Goal: Purchase product/service

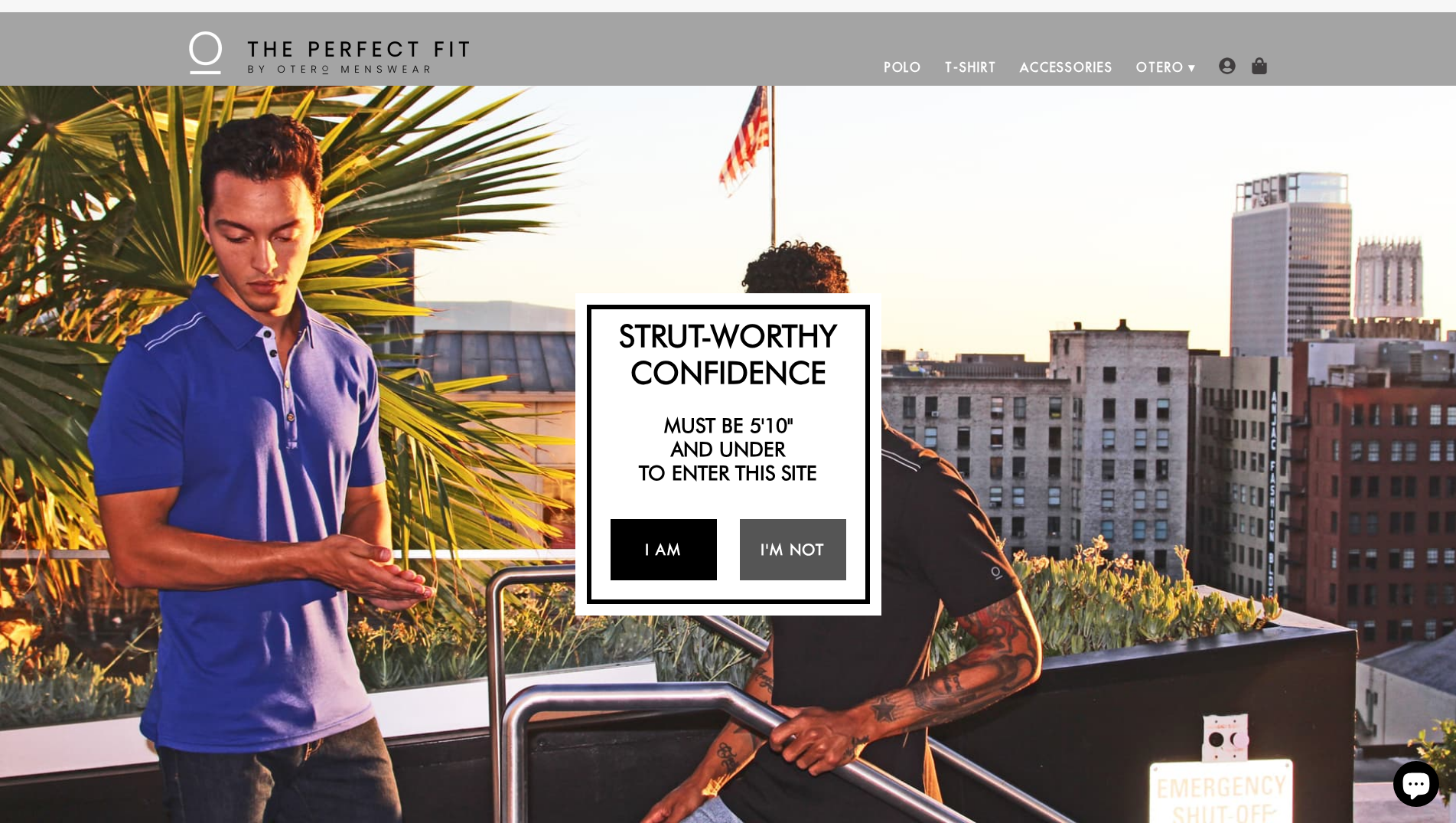
click at [655, 546] on link "I Am" at bounding box center [664, 550] width 106 height 62
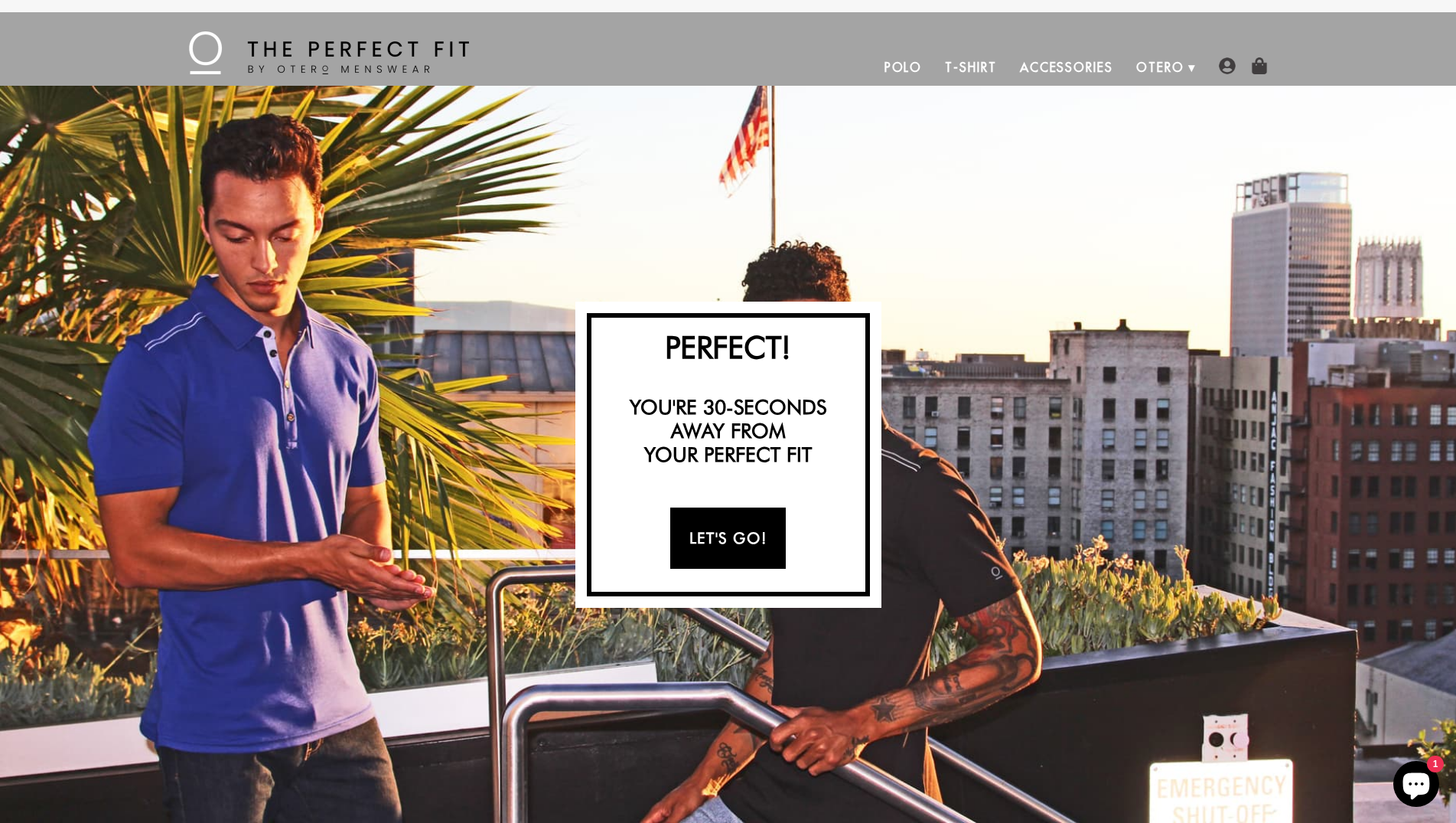
click at [723, 528] on link "Let's Go!" at bounding box center [728, 538] width 116 height 62
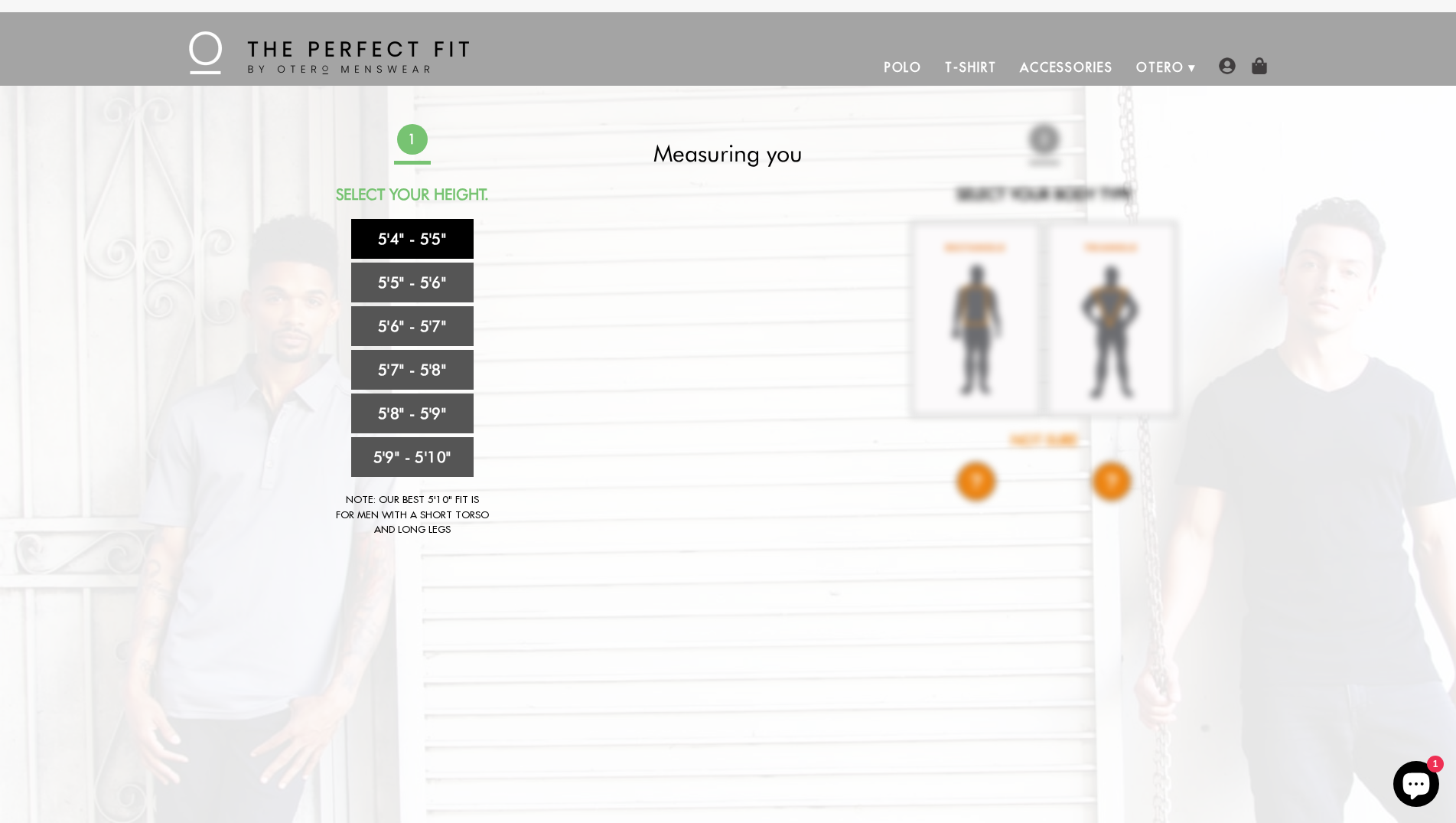
click at [413, 233] on link "5'4" - 5'5"" at bounding box center [412, 238] width 122 height 40
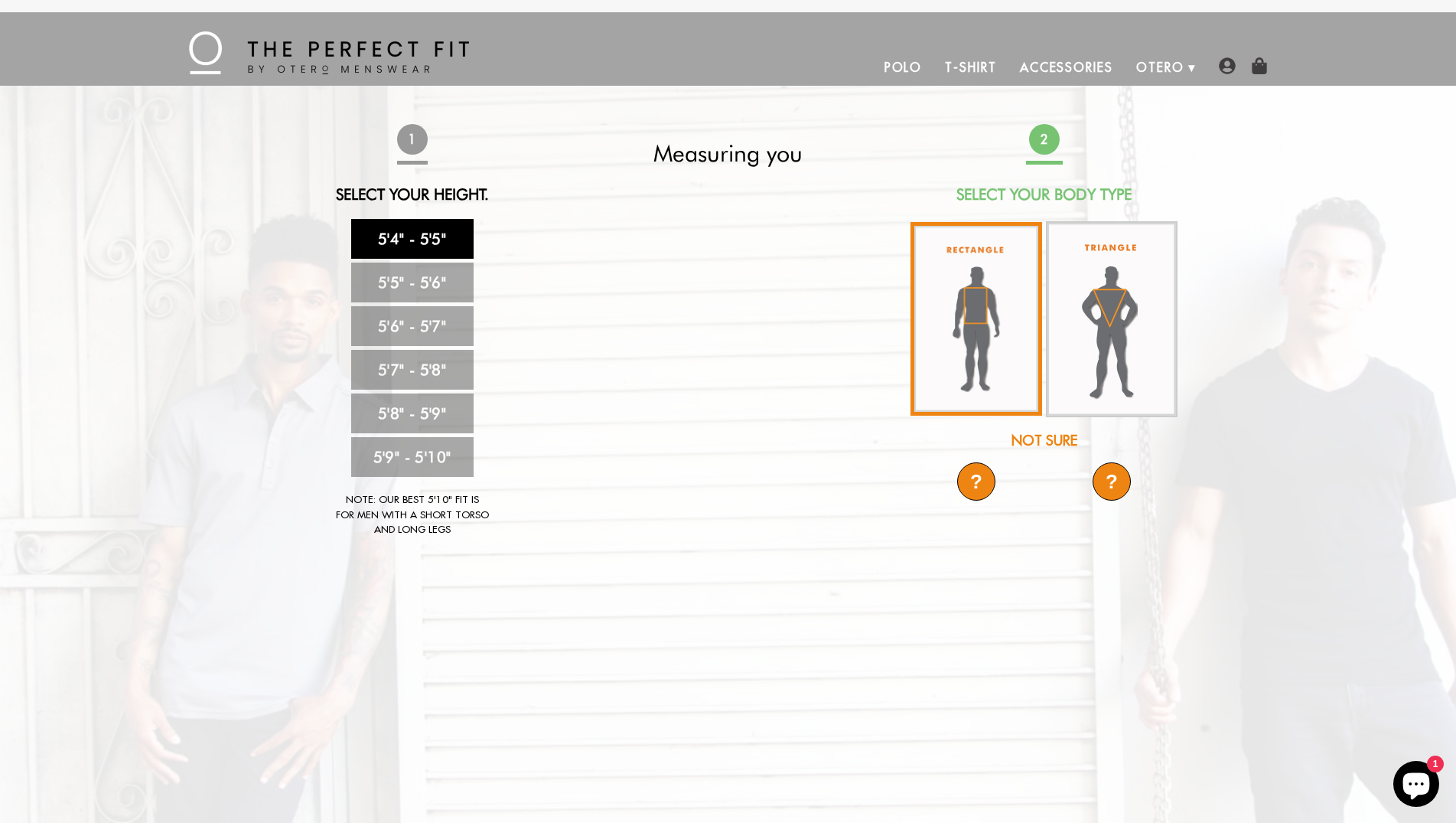
click at [967, 356] on img at bounding box center [976, 319] width 132 height 193
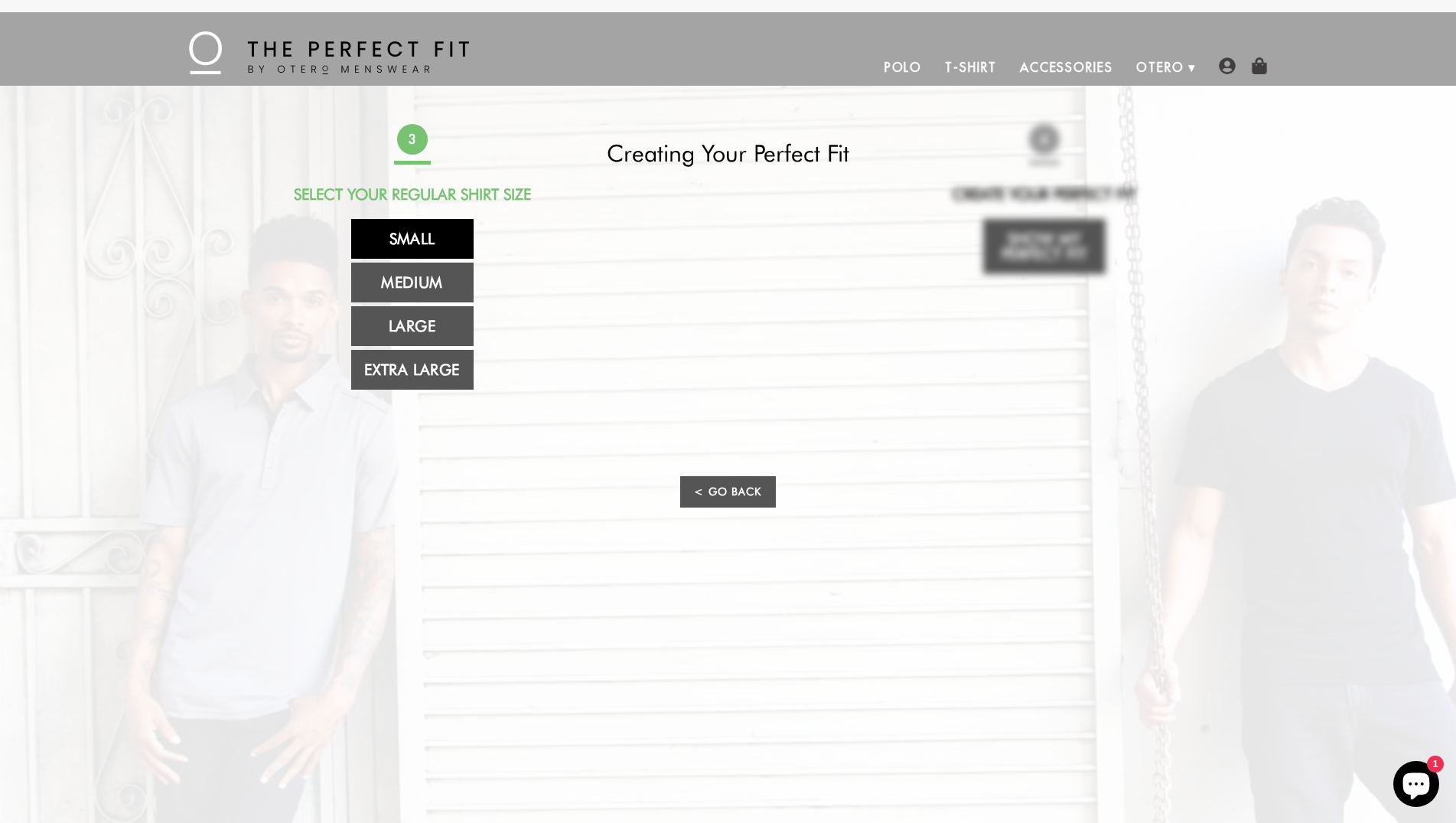
click at [420, 235] on link "Small" at bounding box center [412, 238] width 122 height 40
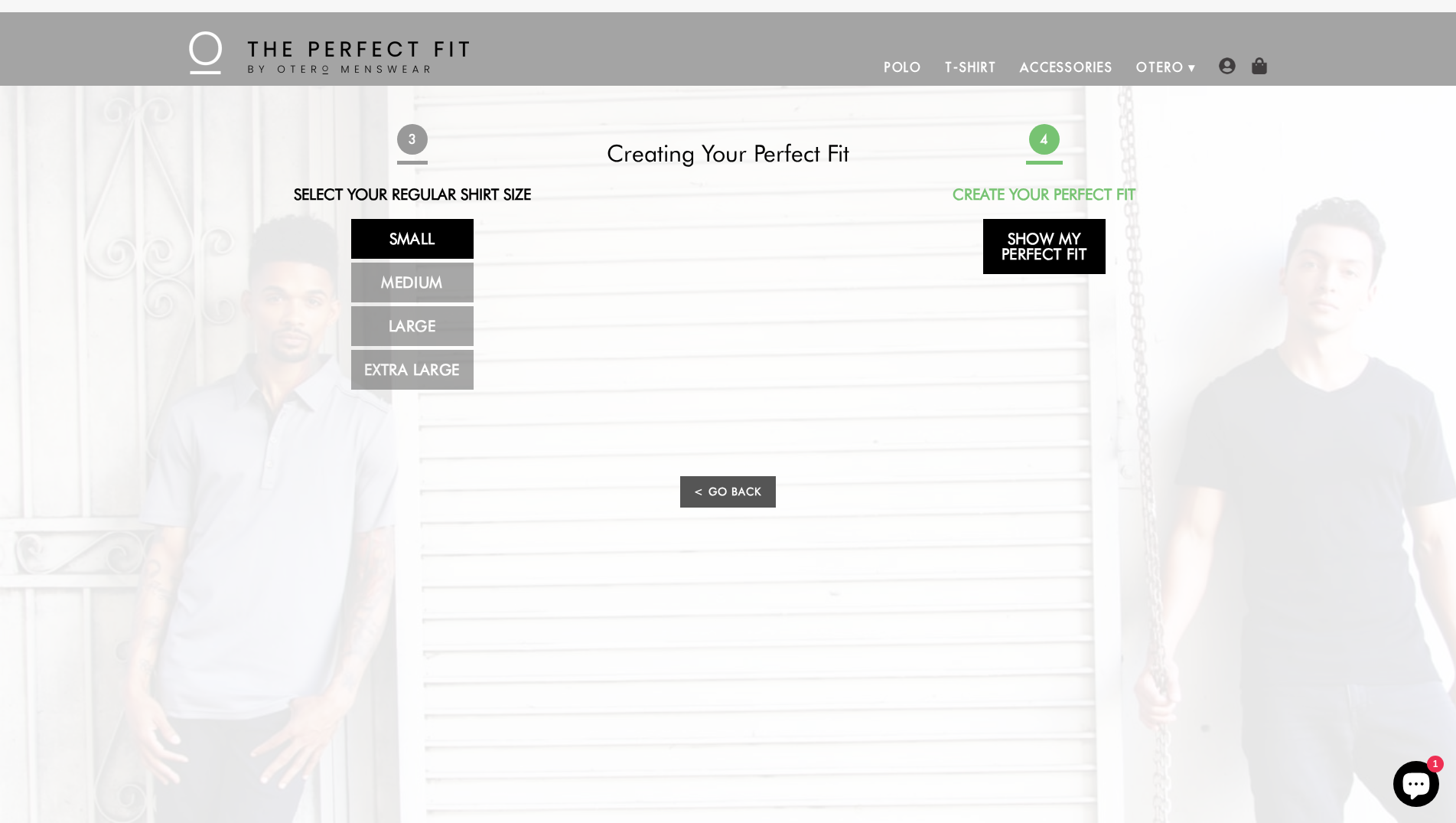
click at [1025, 256] on link "Show My Perfect Fit" at bounding box center [1044, 246] width 122 height 55
